Goal: Task Accomplishment & Management: Manage account settings

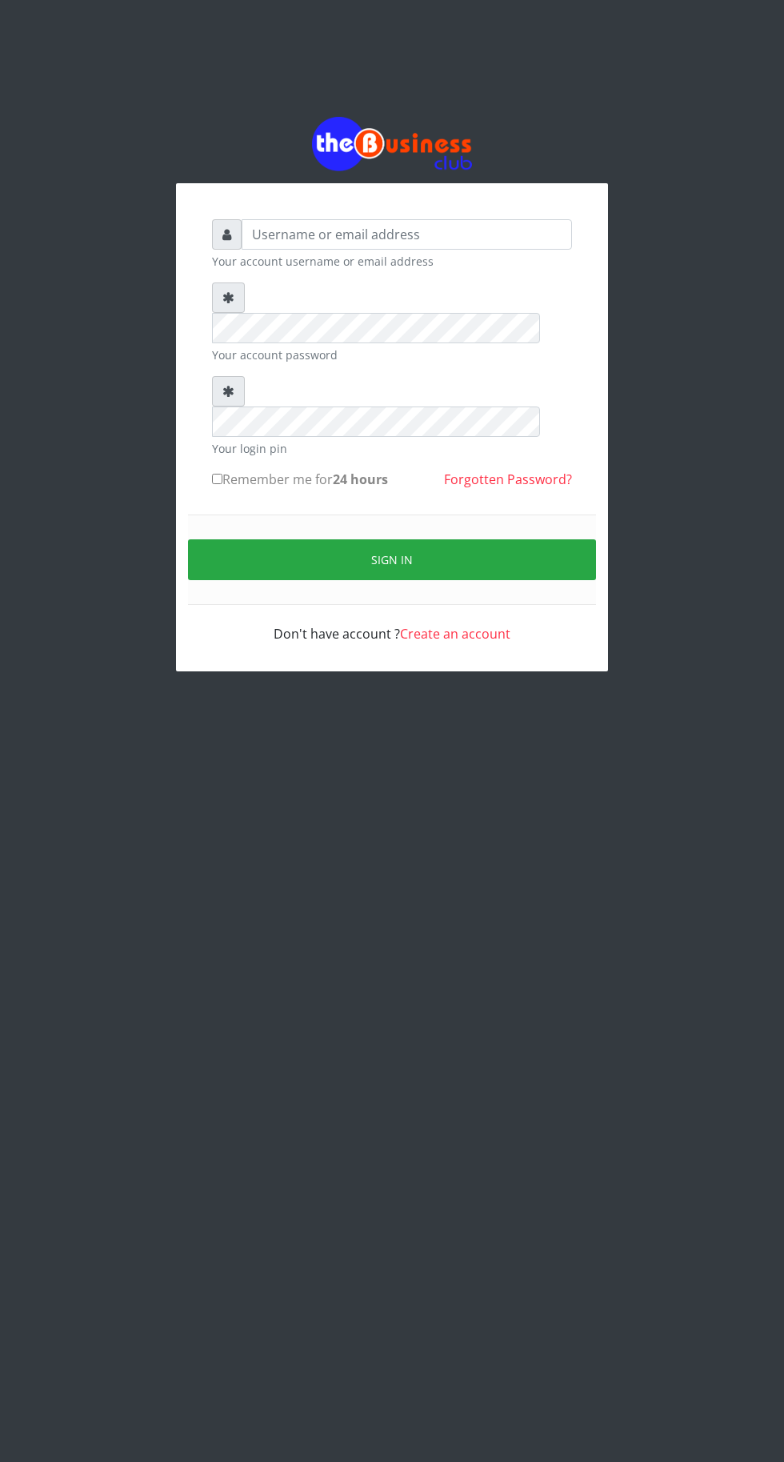
click at [218, 474] on input "Remember me for 24 hours" at bounding box center [217, 479] width 10 height 10
checkbox input "true"
click at [318, 234] on input "text" at bounding box center [407, 234] width 330 height 30
type input "G"
type input "[EMAIL_ADDRESS][DOMAIN_NAME]"
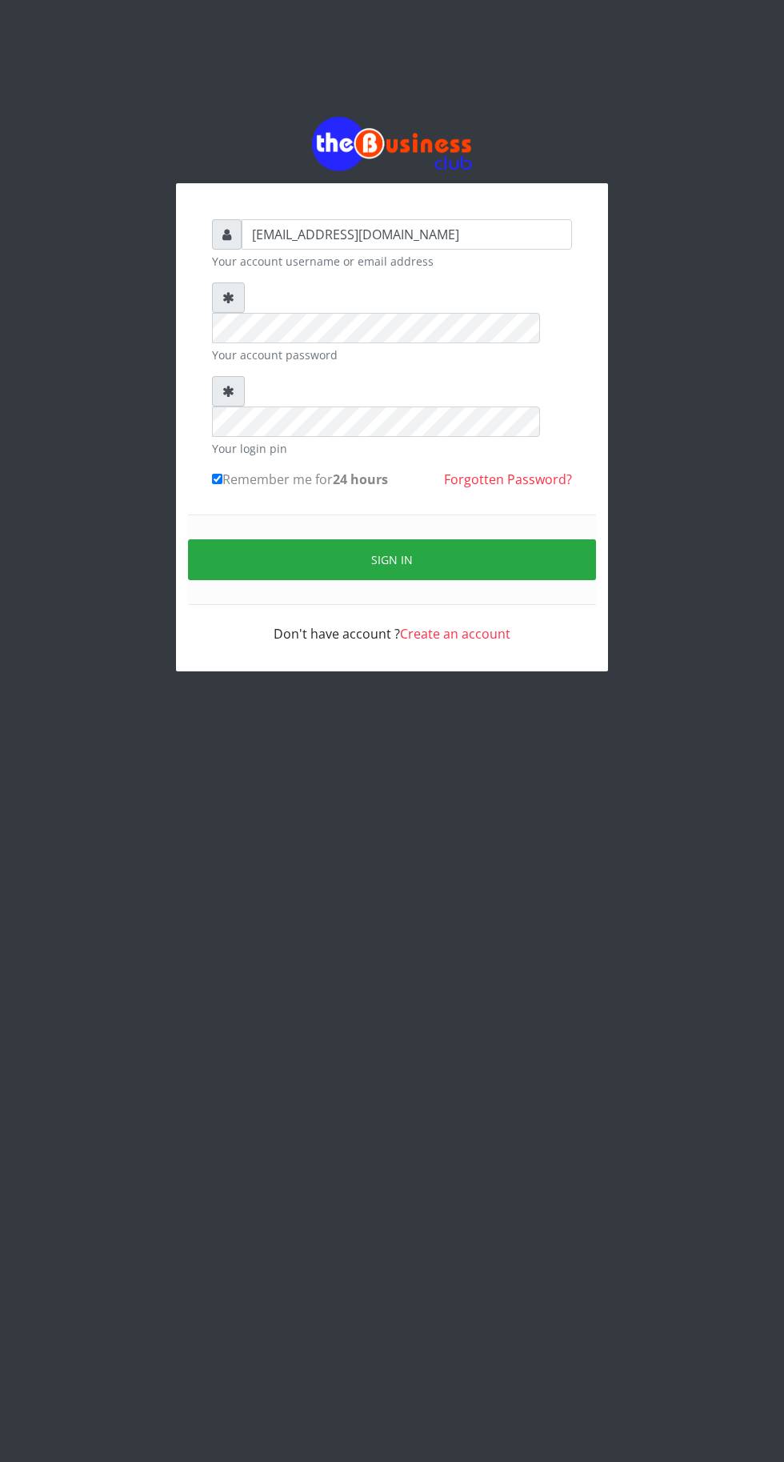
click at [350, 539] on button "Sign in" at bounding box center [392, 559] width 408 height 41
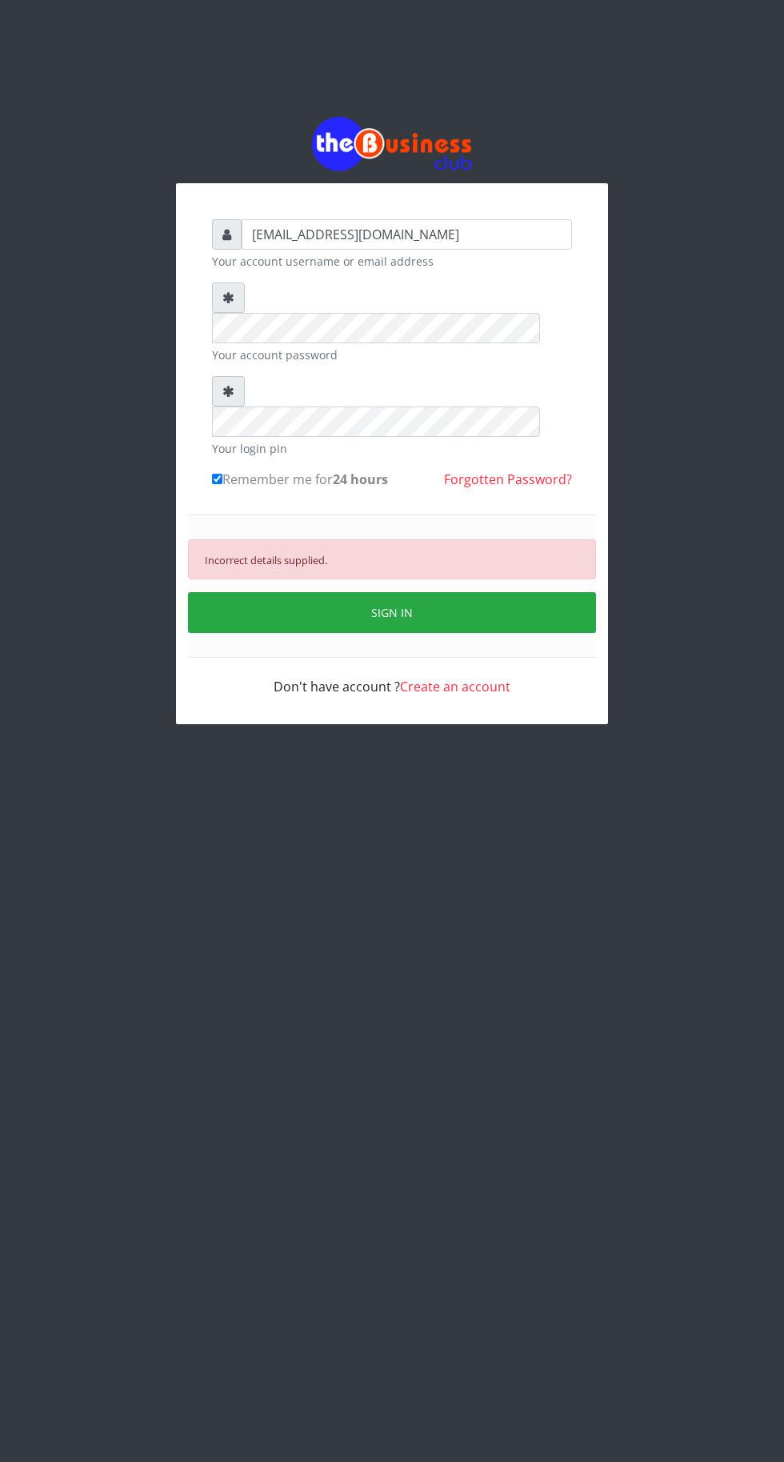
click at [519, 471] on link "Forgotten Password?" at bounding box center [508, 480] width 128 height 18
